Goal: Transaction & Acquisition: Obtain resource

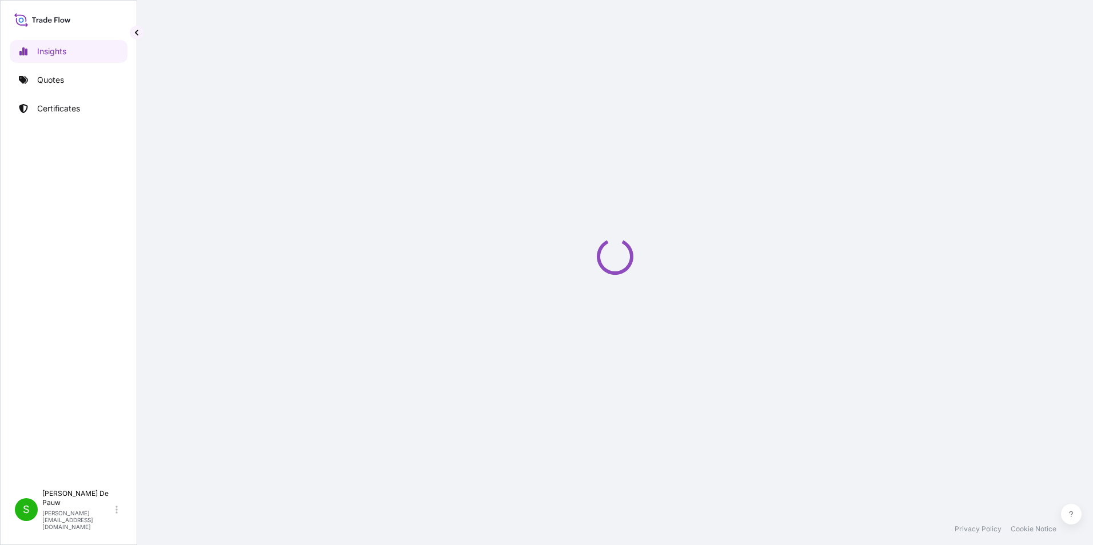
select select "2025"
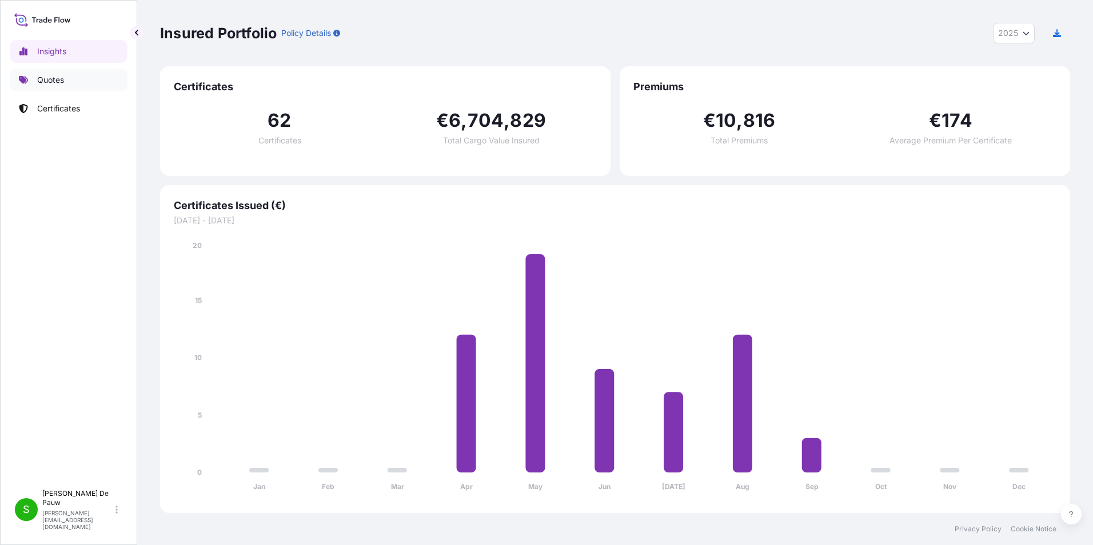
click at [49, 77] on p "Quotes" at bounding box center [50, 79] width 27 height 11
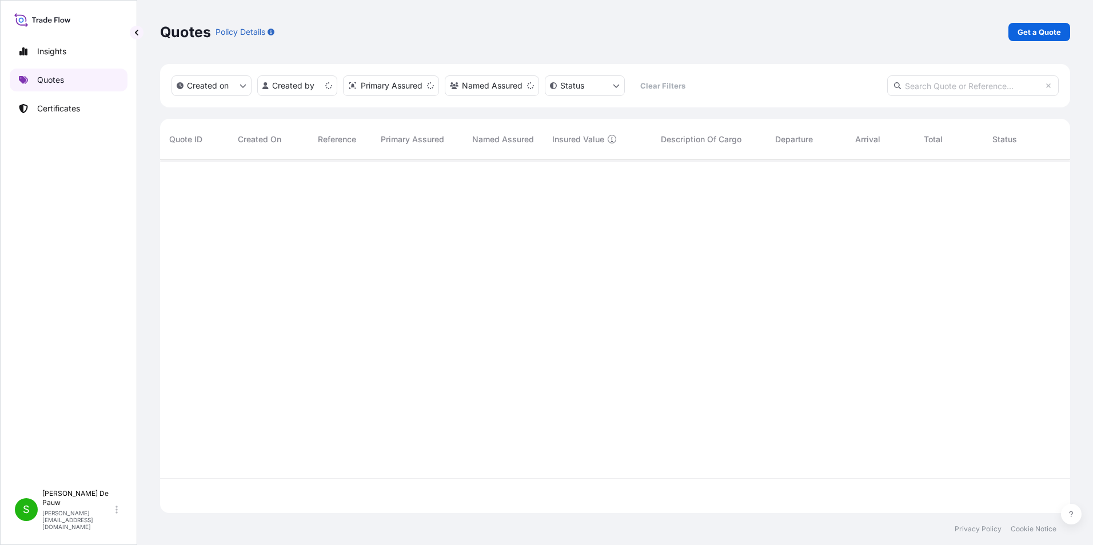
scroll to position [351, 901]
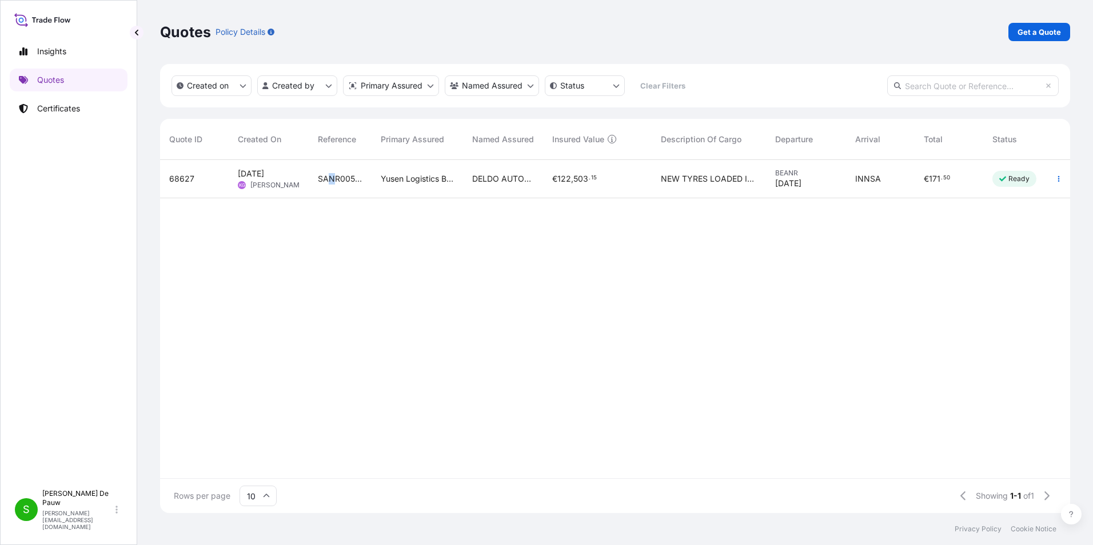
click at [332, 183] on span "SANR0059743" at bounding box center [340, 178] width 45 height 11
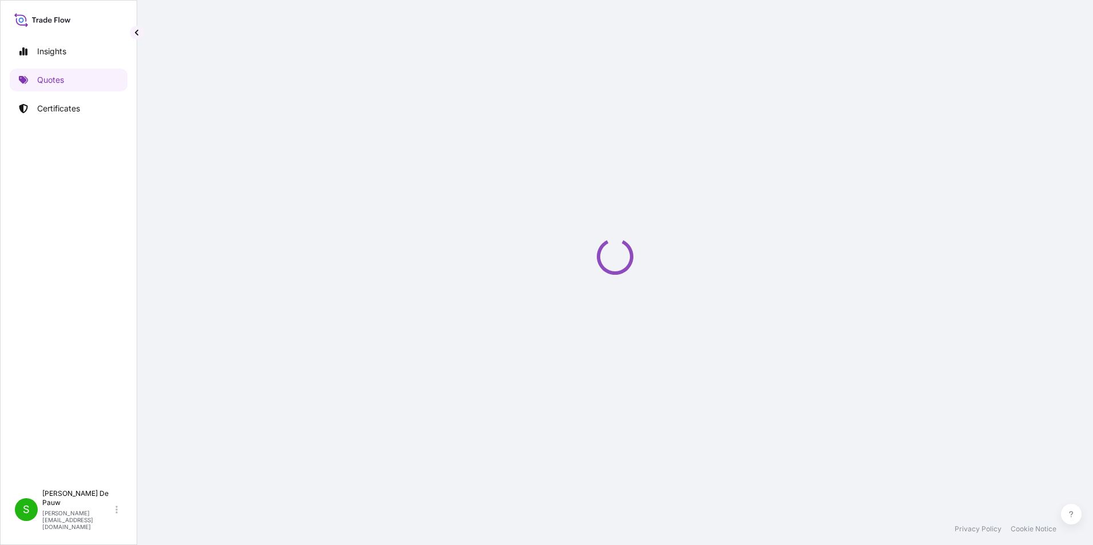
select select "Sea"
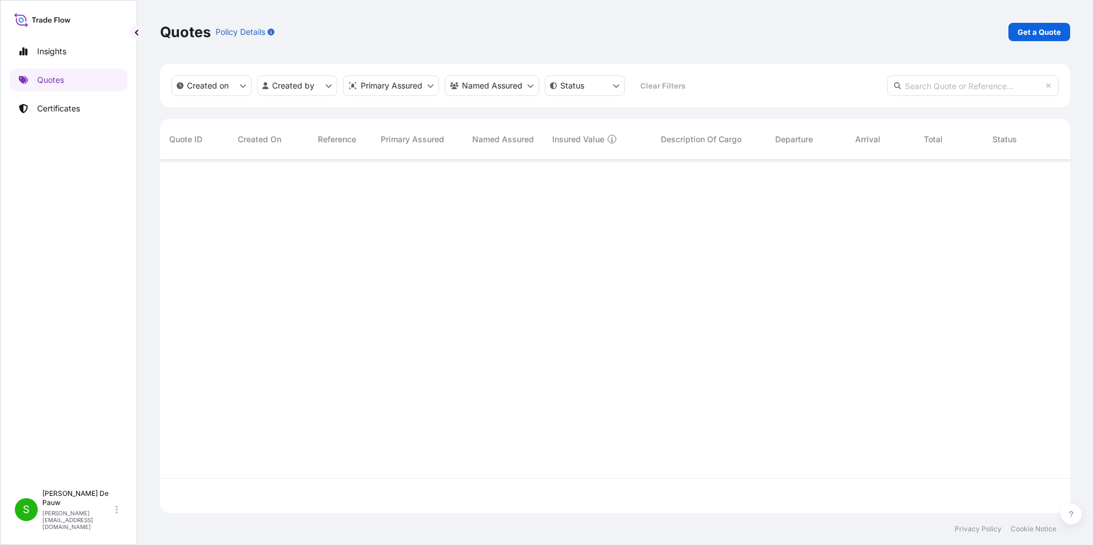
scroll to position [351, 901]
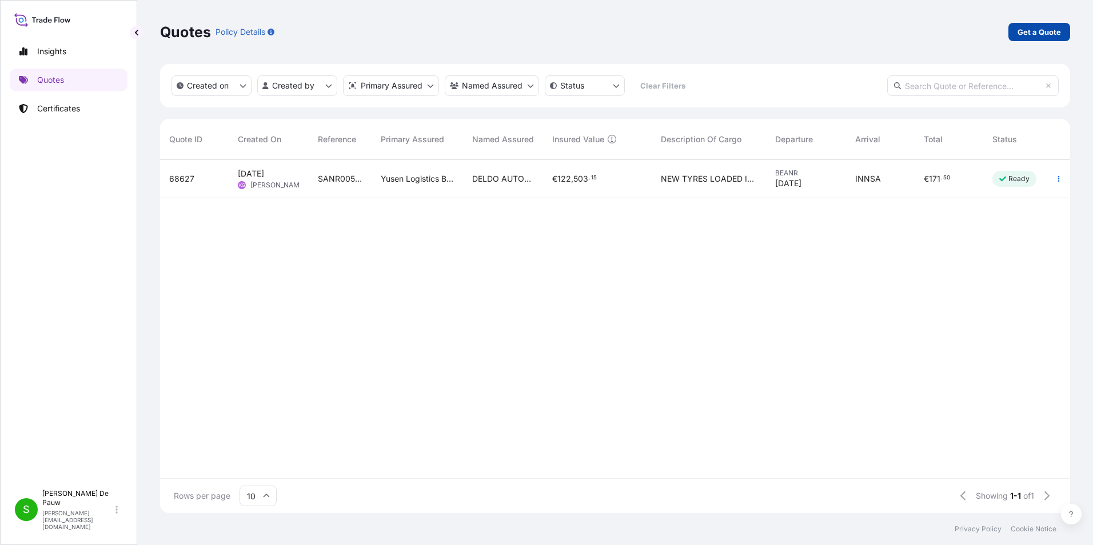
click at [1049, 32] on p "Get a Quote" at bounding box center [1038, 31] width 43 height 11
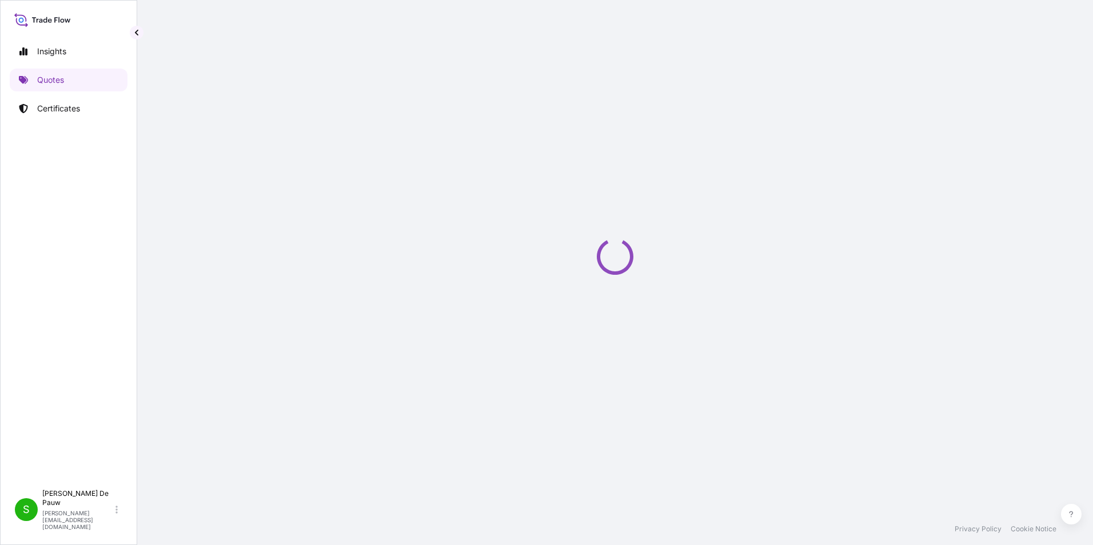
select select "Sea"
select select "21"
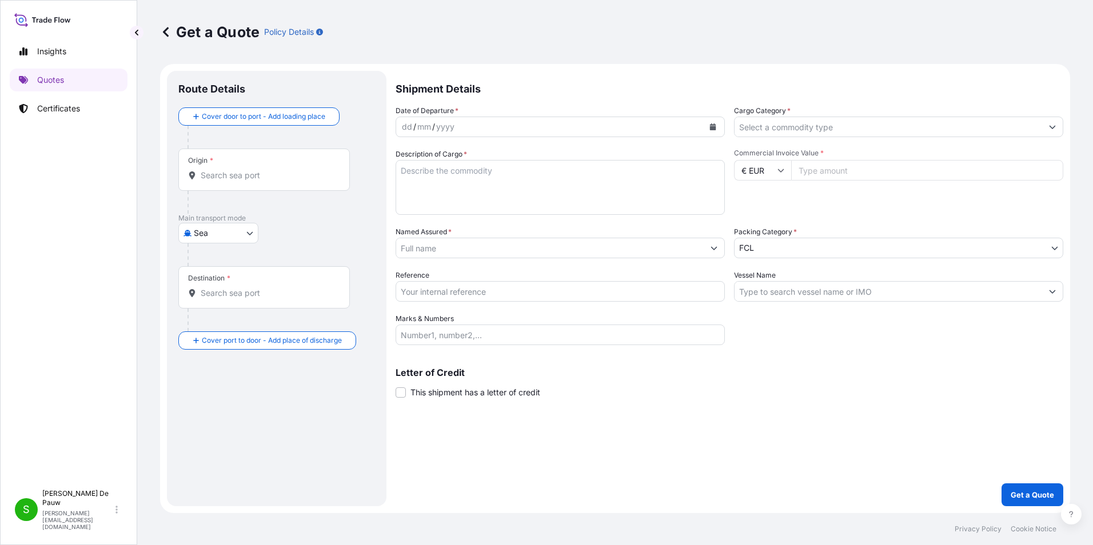
click at [206, 166] on div "Origin *" at bounding box center [263, 170] width 171 height 42
click at [206, 170] on input "Origin *" at bounding box center [268, 175] width 135 height 11
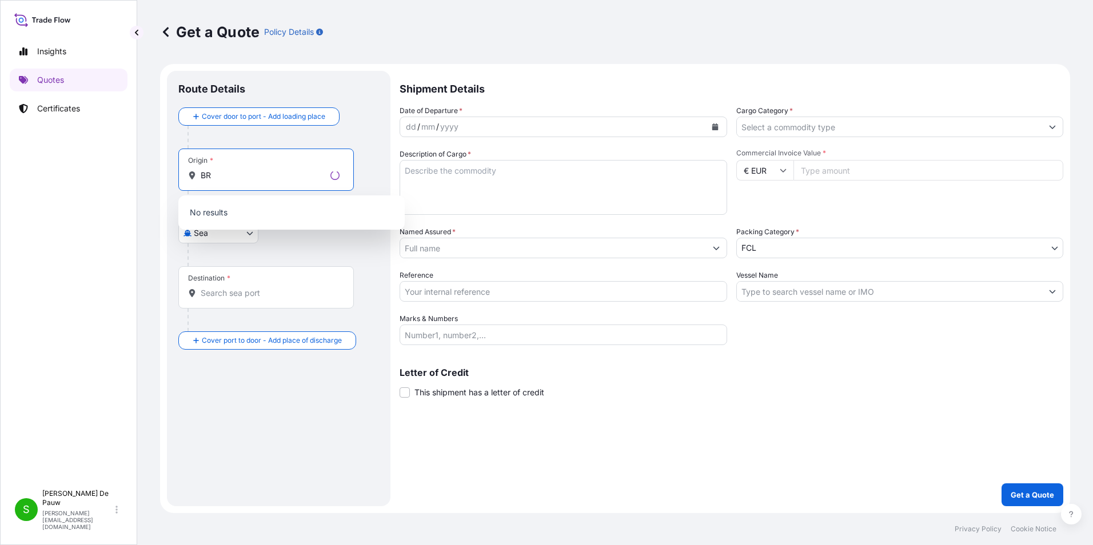
type input "B"
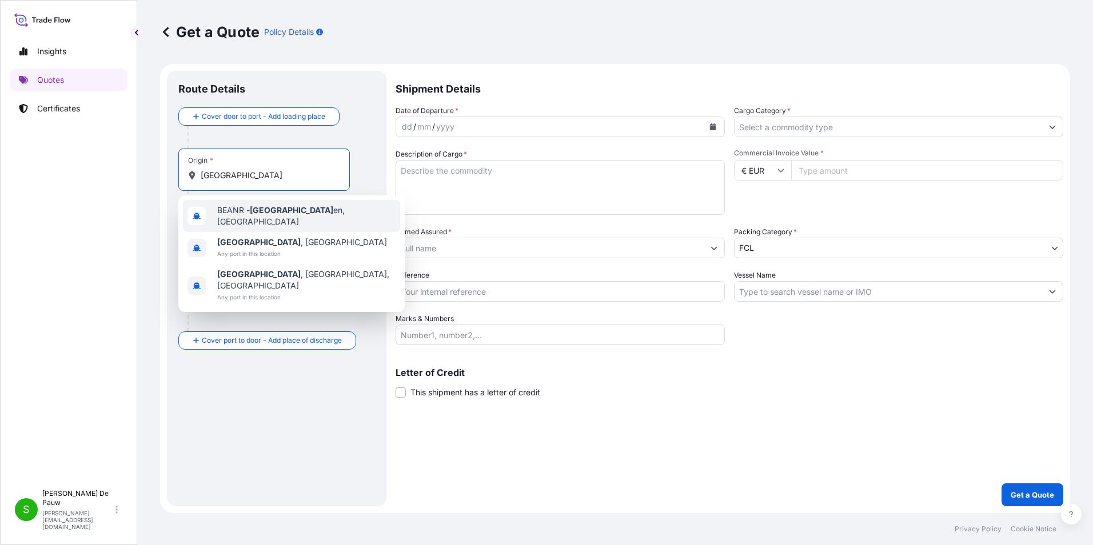
click at [243, 219] on span "BEANR - [GEOGRAPHIC_DATA] en, [GEOGRAPHIC_DATA]" at bounding box center [306, 216] width 178 height 23
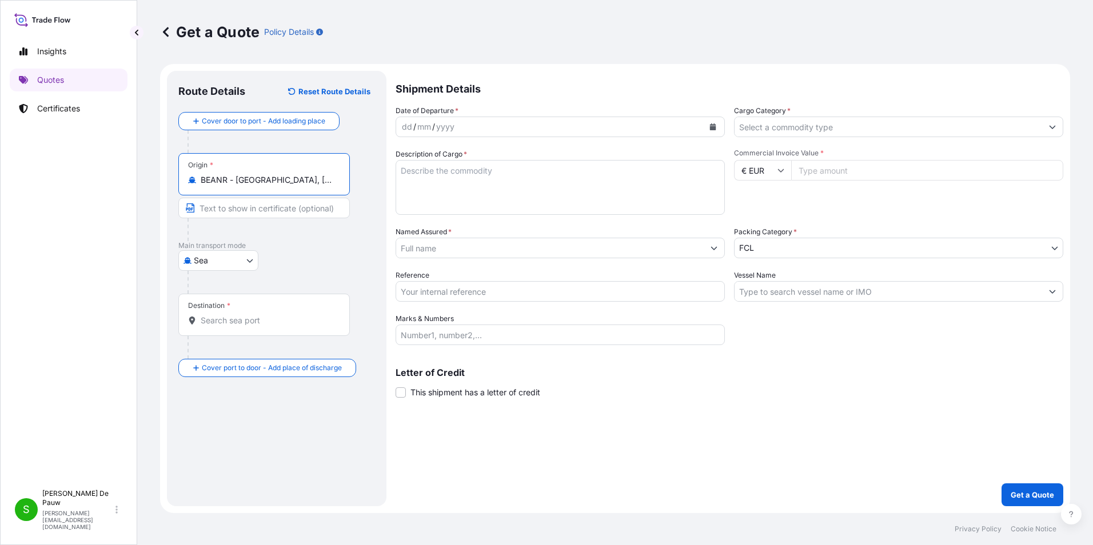
type input "BEANR - [GEOGRAPHIC_DATA], [GEOGRAPHIC_DATA]"
click at [214, 327] on div "Destination *" at bounding box center [263, 315] width 171 height 42
click at [214, 326] on input "Destination *" at bounding box center [268, 320] width 135 height 11
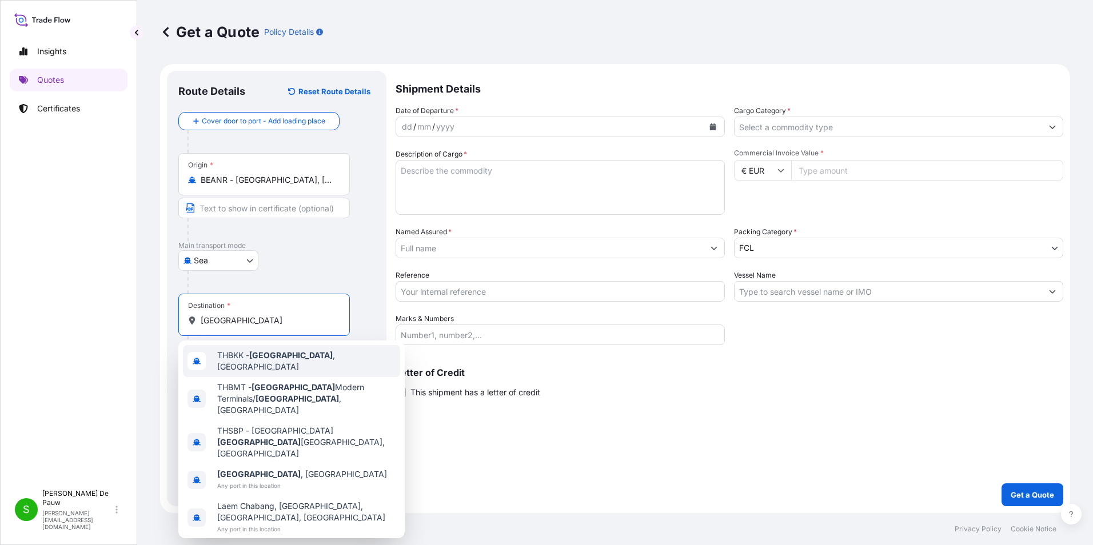
click at [229, 363] on span "THBKK - [GEOGRAPHIC_DATA] , [GEOGRAPHIC_DATA]" at bounding box center [306, 361] width 178 height 23
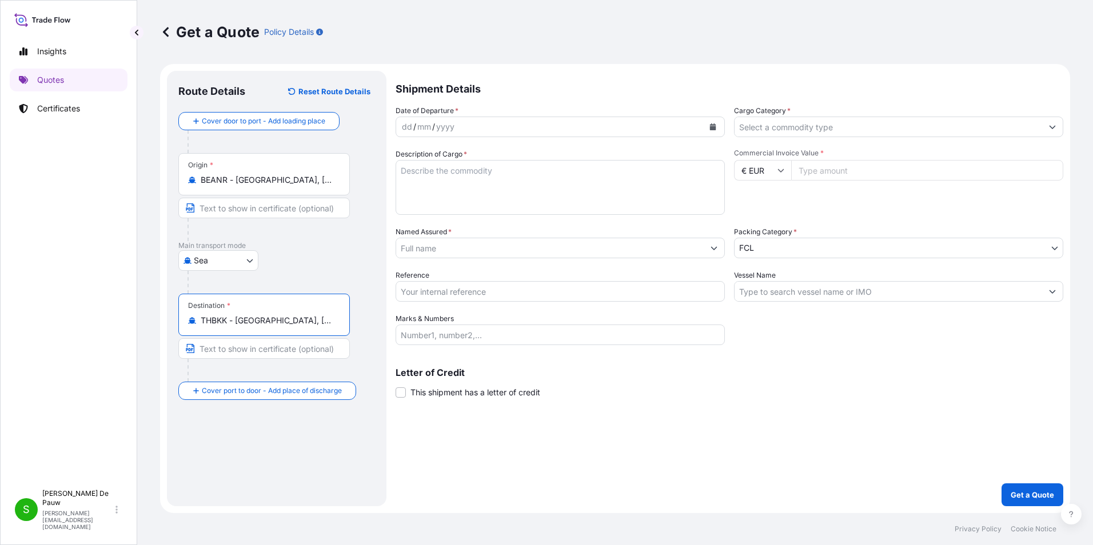
type input "THBKK - [GEOGRAPHIC_DATA], [GEOGRAPHIC_DATA]"
click at [710, 129] on icon "Calendar" at bounding box center [713, 126] width 6 height 7
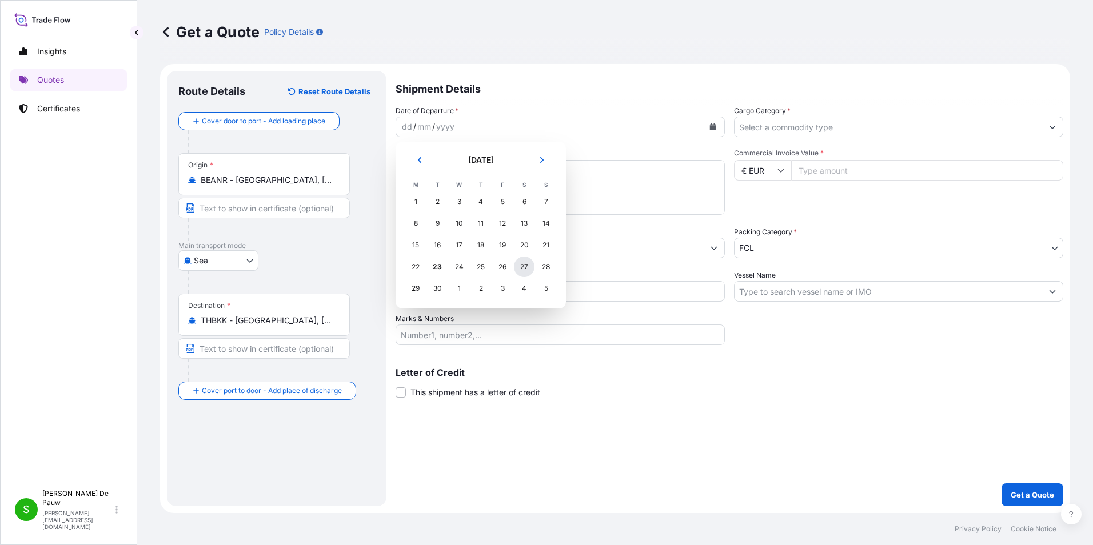
click at [526, 269] on div "27" at bounding box center [524, 267] width 21 height 21
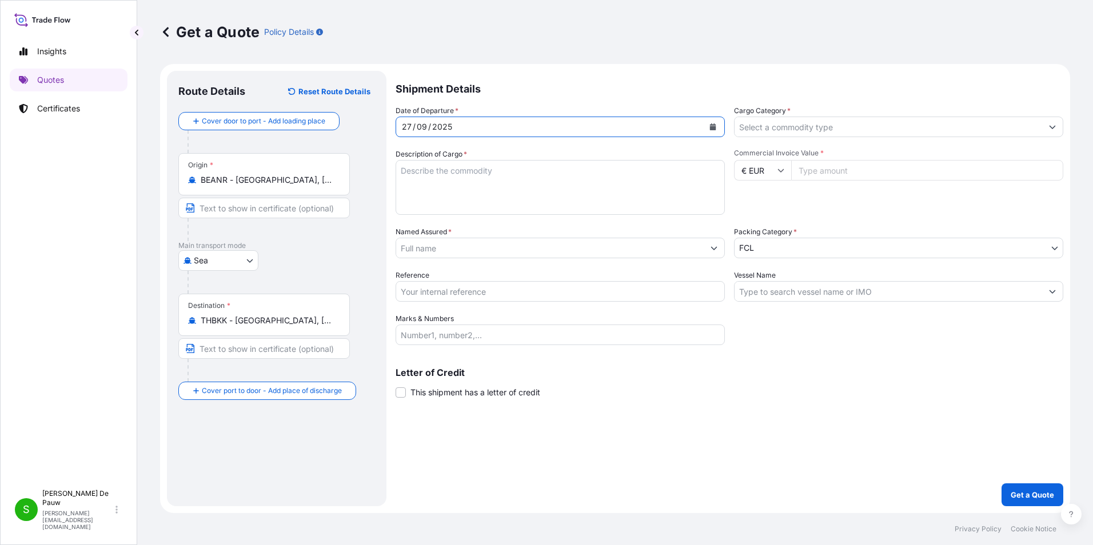
click at [781, 127] on input "Cargo Category *" at bounding box center [889, 127] width 308 height 21
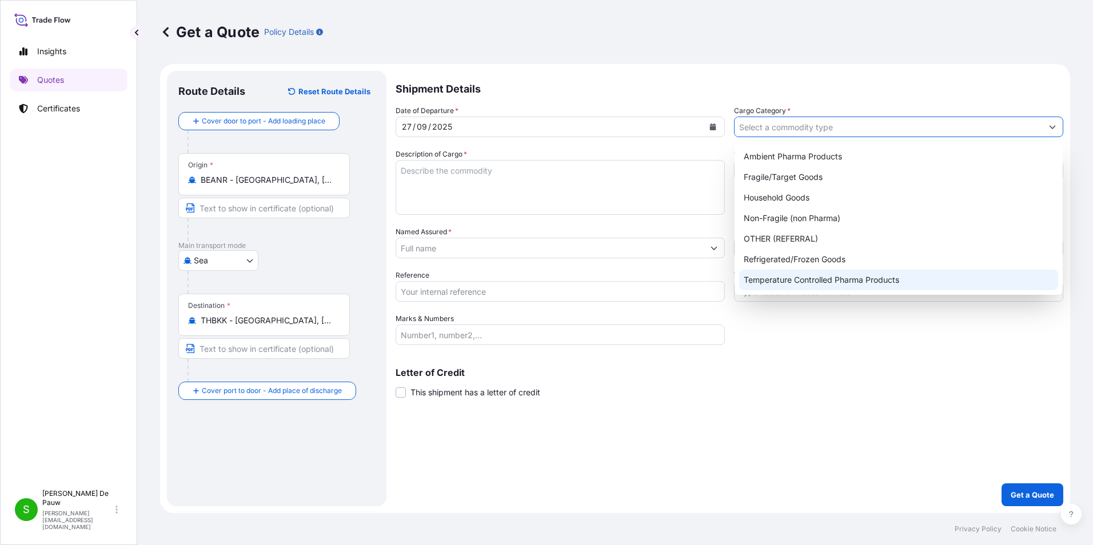
click at [825, 283] on div "Temperature Controlled Pharma Products" at bounding box center [898, 280] width 319 height 21
type input "Temperature Controlled Pharma Products"
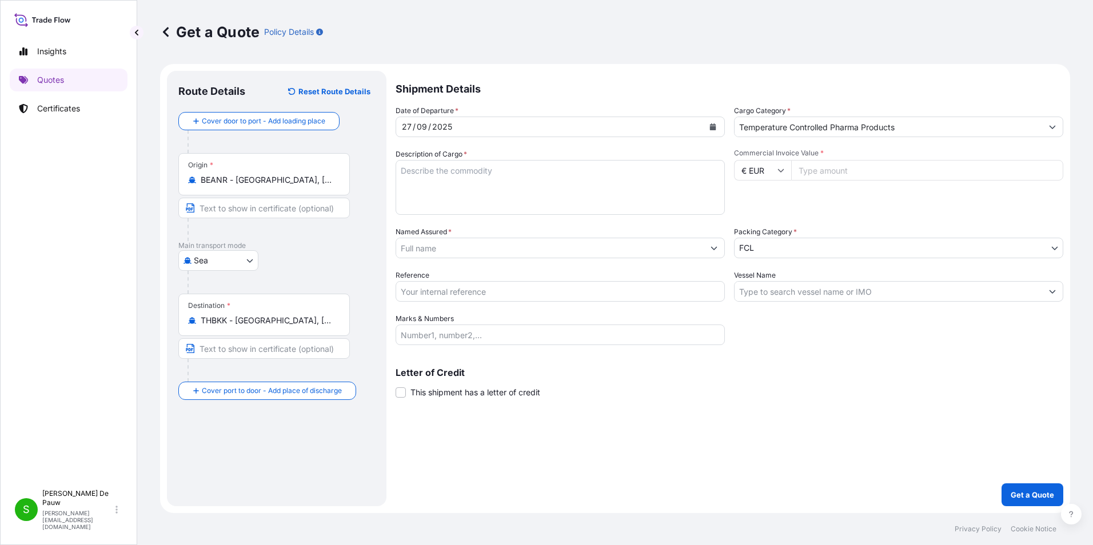
click at [835, 172] on input "Commercial Invoice Value *" at bounding box center [927, 170] width 272 height 21
type input "203004"
type input "203004.98"
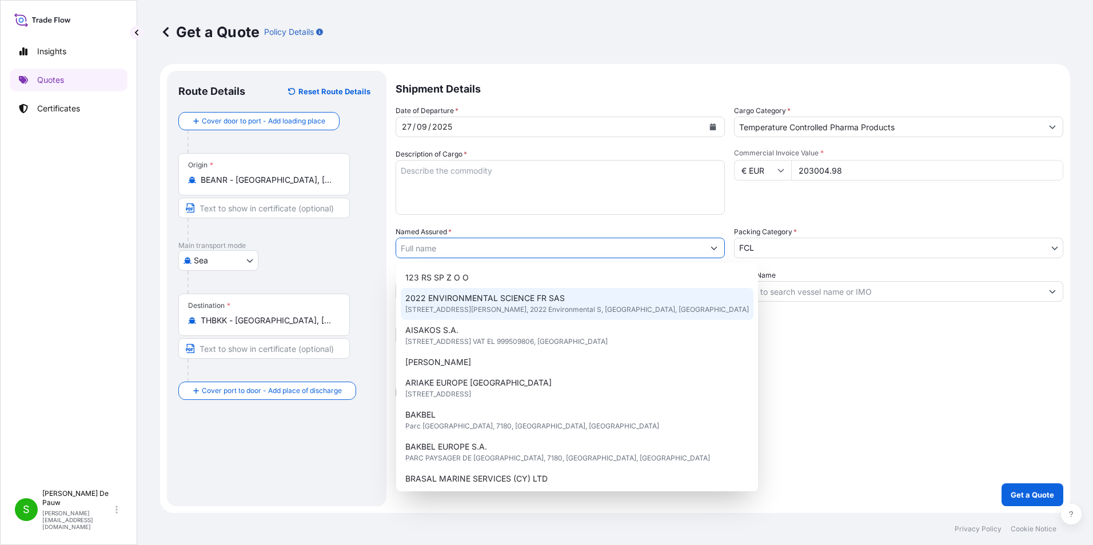
type input "2022 ENVIRONMENTAL SCIENCE FR SAS"
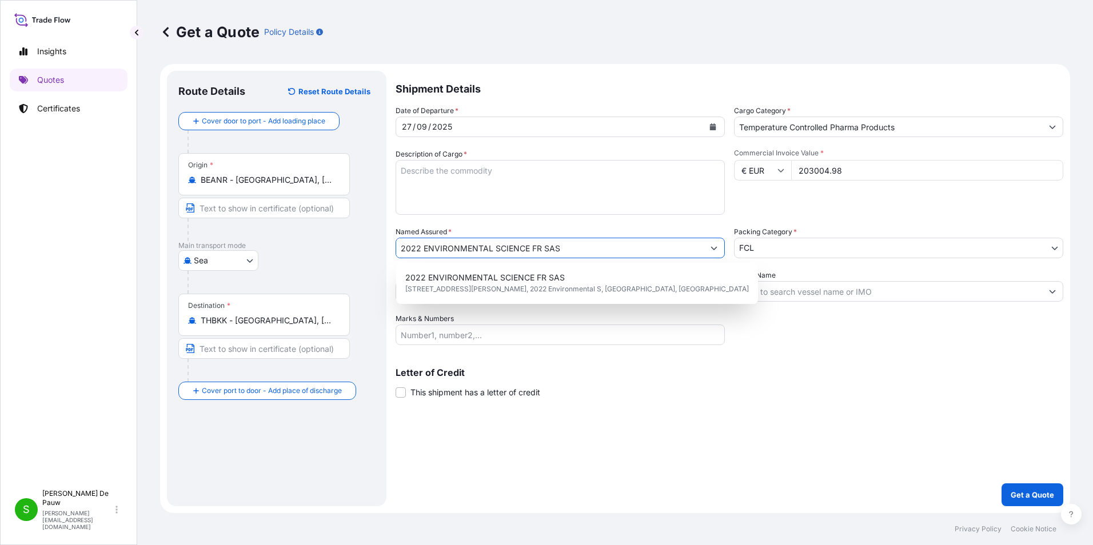
click at [560, 249] on input "2022 ENVIRONMENTAL SCIENCE FR SAS" at bounding box center [550, 248] width 308 height 21
type input "2"
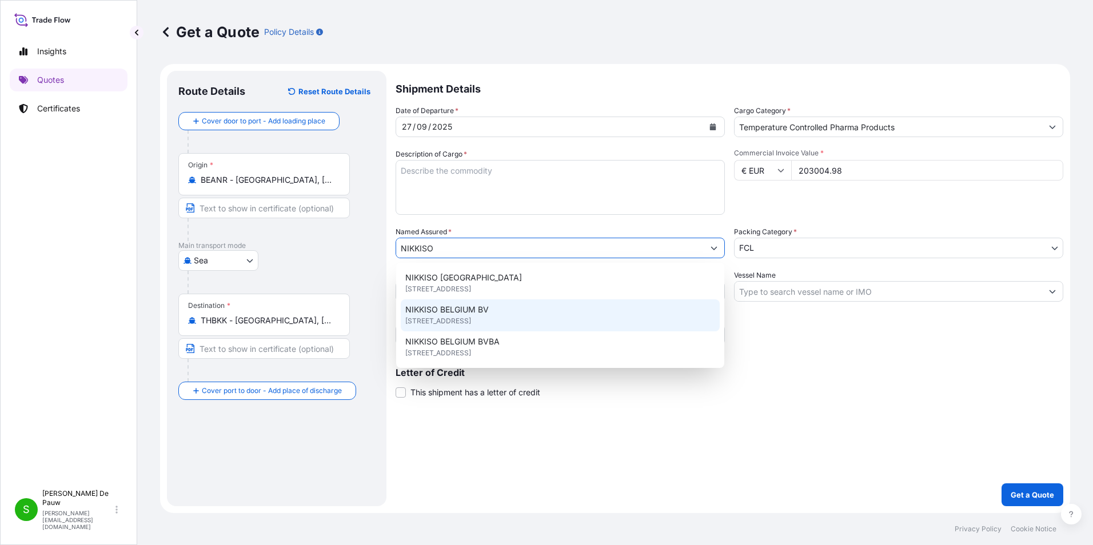
click at [467, 314] on span "NIKKISO BELGIUM BV" at bounding box center [446, 309] width 83 height 11
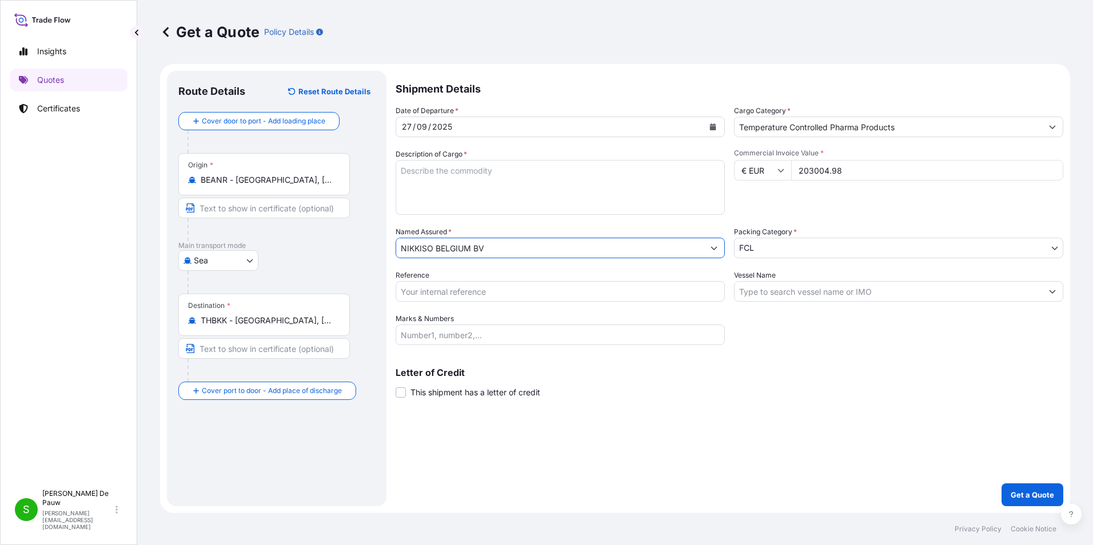
type input "NIKKISO BELGIUM BV"
click at [770, 288] on input "Vessel Name" at bounding box center [889, 291] width 308 height 21
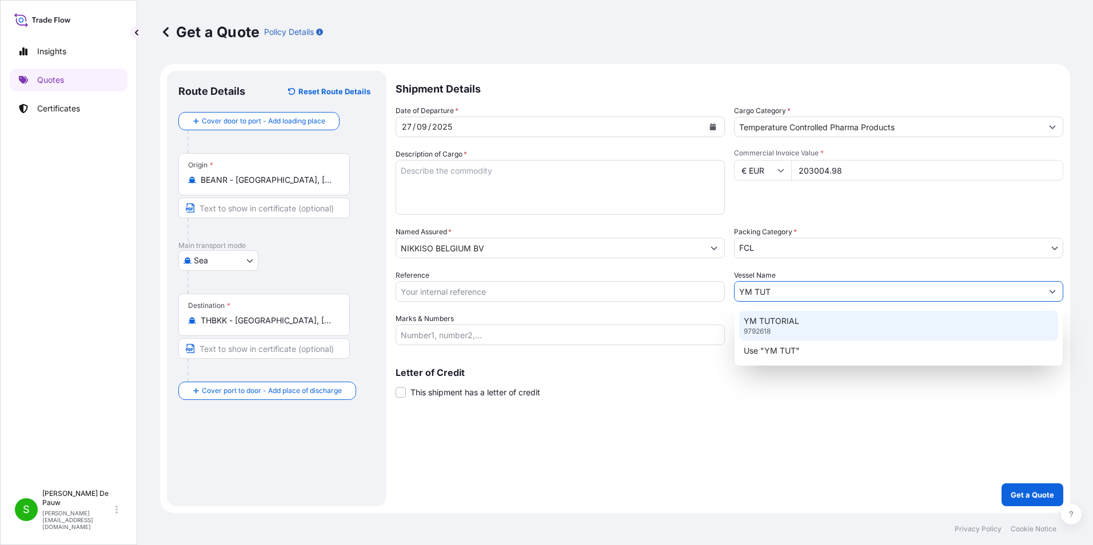
click at [773, 320] on p "YM TUTORIAL" at bounding box center [771, 321] width 55 height 11
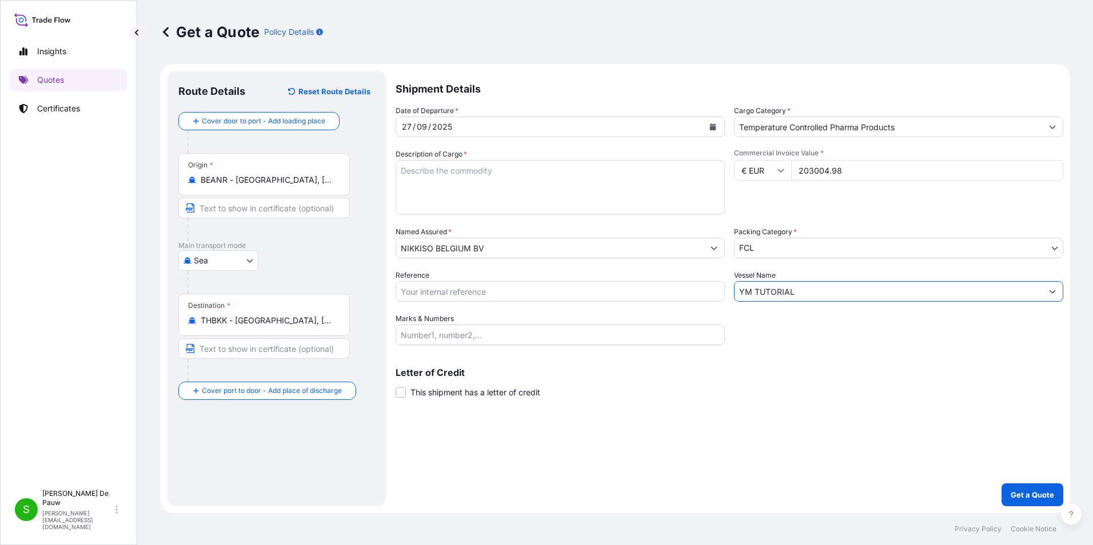
type input "YM TUTORIAL"
click at [438, 172] on textarea "Description of Cargo *" at bounding box center [560, 187] width 329 height 55
paste textarea "MEDICAL DEVICES HS CODES: 30049000, 90189084,90189030,90183900 REEFER TEMPERATU…"
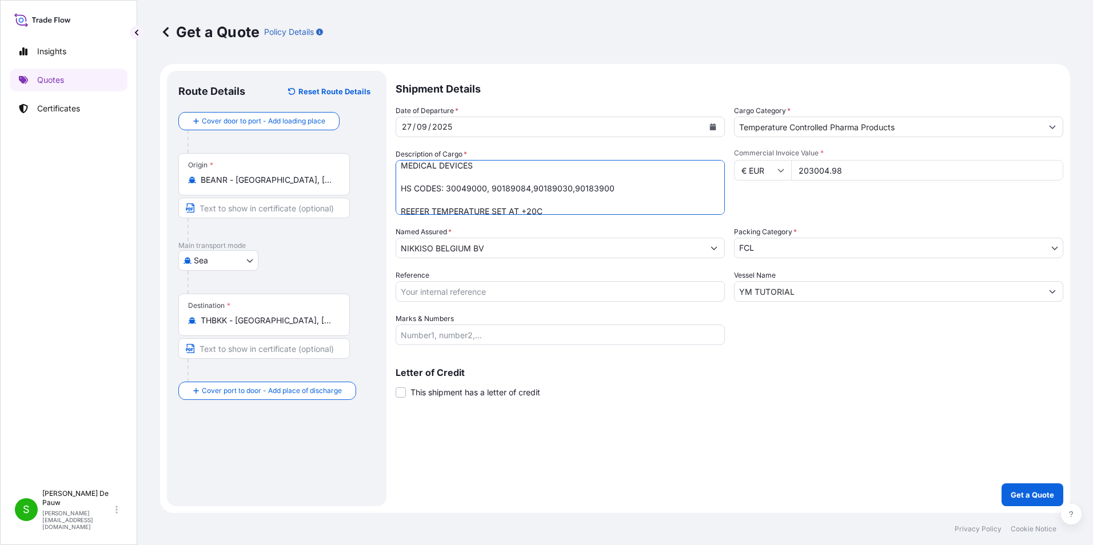
scroll to position [7, 0]
type textarea "MEDICAL DEVICES HS CODES: 30049000, 90189084,90189030,90183900 REEFER TEMPERATU…"
click at [414, 294] on input "Reference" at bounding box center [560, 291] width 329 height 21
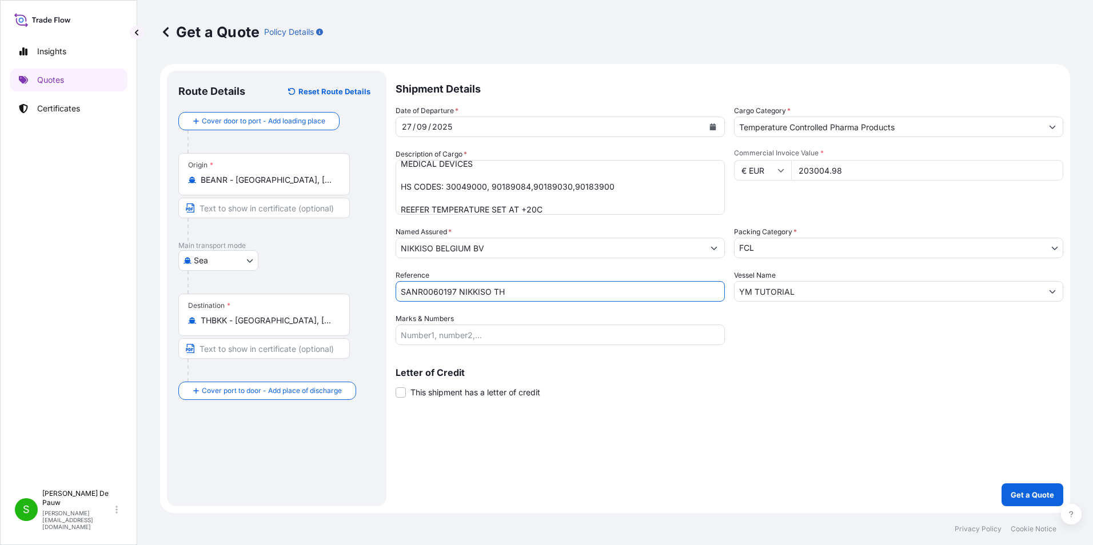
type input "SANR0060197 NIKKISO TH"
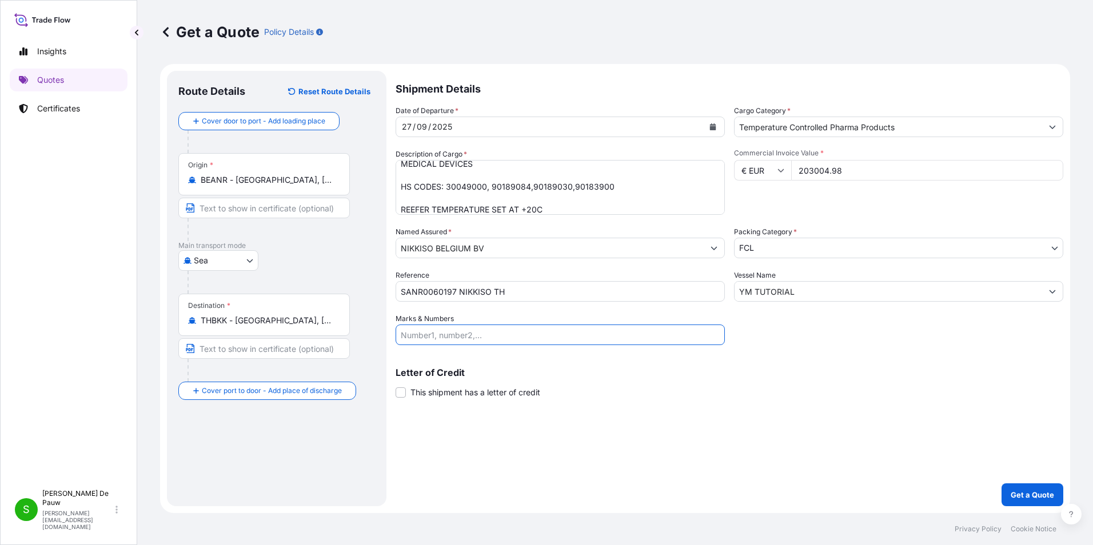
click at [414, 337] on input "Marks & Numbers" at bounding box center [560, 335] width 329 height 21
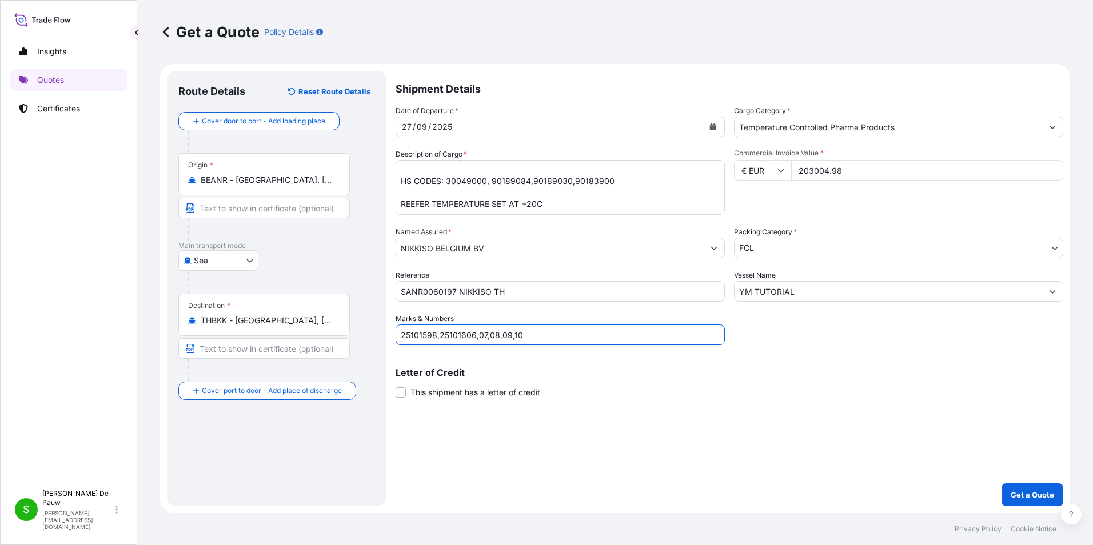
scroll to position [0, 0]
type input "25101598,25101606,07,08,09,10"
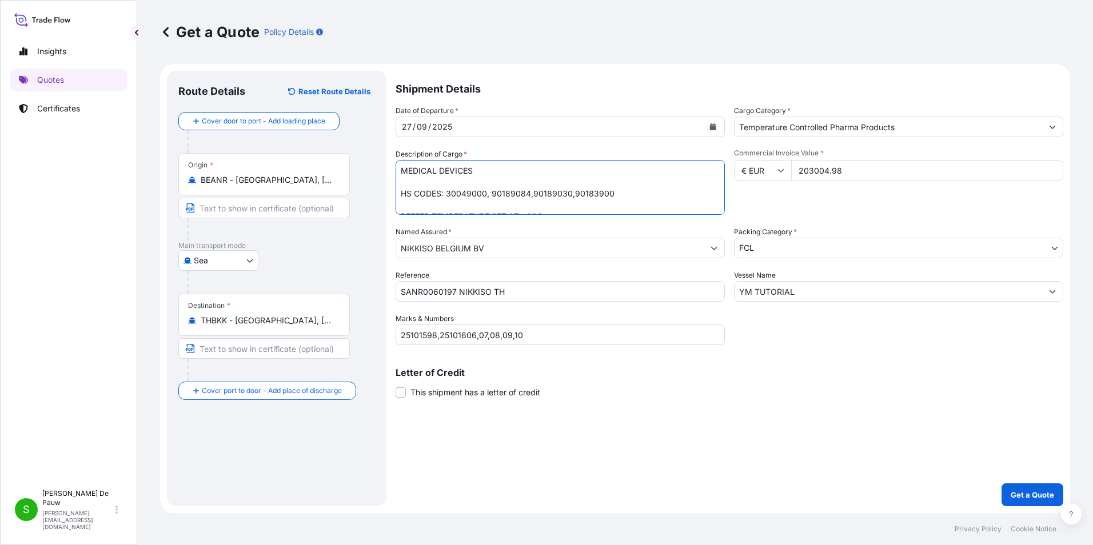
click at [401, 174] on textarea "MEDICAL DEVICES HS CODES: 30049000, 90189084,90189030,90183900 REEFER TEMPERATU…" at bounding box center [560, 187] width 329 height 55
click at [473, 185] on textarea "3X40FT [PERSON_NAME] MEDICAL DEVICES HS CODES: 30049000, 90189084,90189030,9018…" at bounding box center [560, 187] width 329 height 55
click at [480, 169] on textarea "3X40FT [PERSON_NAME] MEDICAL DEVICES HS CODES: 30049000, 90189084,90189030,9018…" at bounding box center [560, 187] width 329 height 55
type textarea "3X40FT [PERSON_NAME] MEDICAL DEVICES HS CODES: 30049000, 90189084,90189030,9018…"
click at [1013, 492] on p "Get a Quote" at bounding box center [1032, 494] width 43 height 11
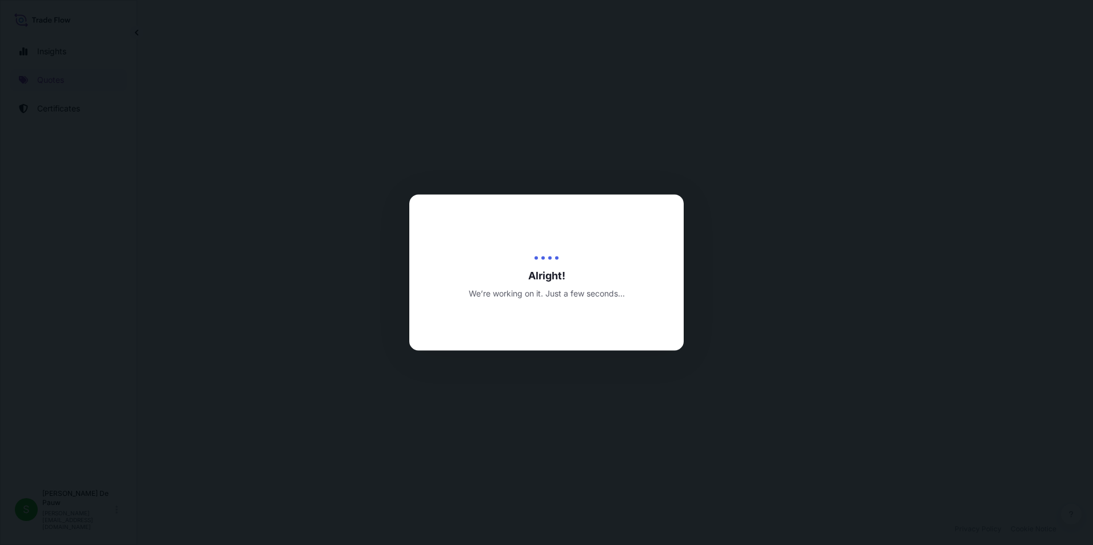
select select "Sea"
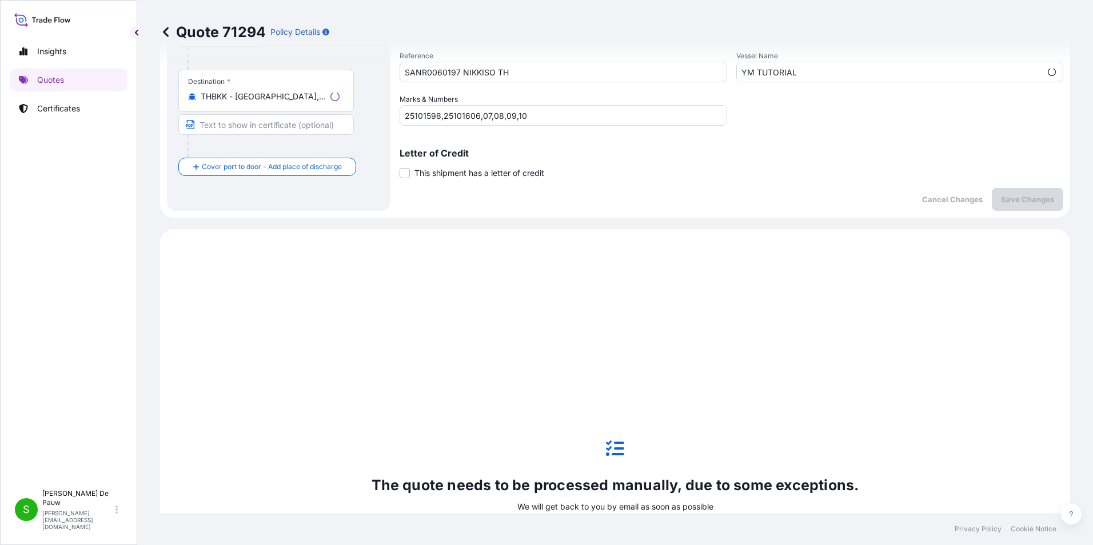
scroll to position [392, 0]
